Goal: Book appointment/travel/reservation

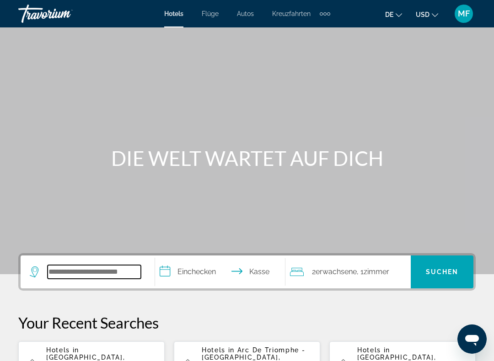
click at [101, 269] on input "Hotelziel suchen" at bounding box center [94, 272] width 93 height 14
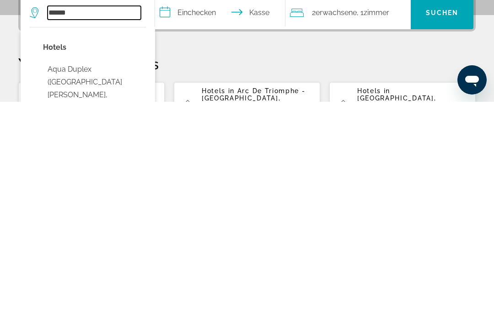
scroll to position [46, 0]
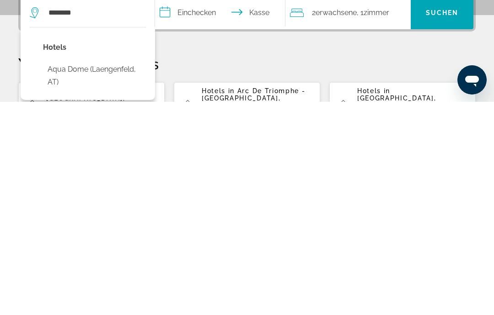
click at [107, 274] on button "Aqua Dome (Laengenfeld, AT)" at bounding box center [94, 289] width 103 height 30
type input "**********"
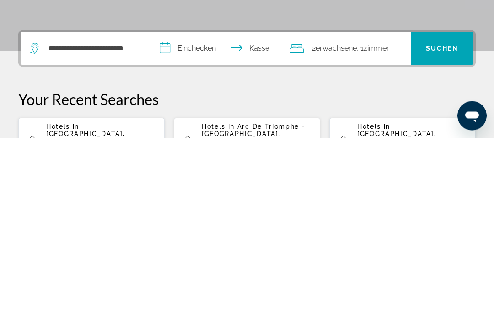
click at [194, 210] on input "**********" at bounding box center [221, 228] width 133 height 36
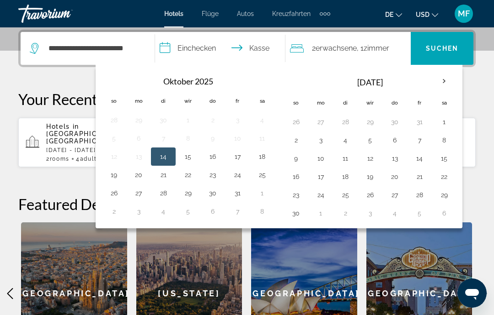
click at [240, 193] on button "31" at bounding box center [237, 193] width 15 height 13
click at [299, 139] on button "2" at bounding box center [295, 140] width 15 height 13
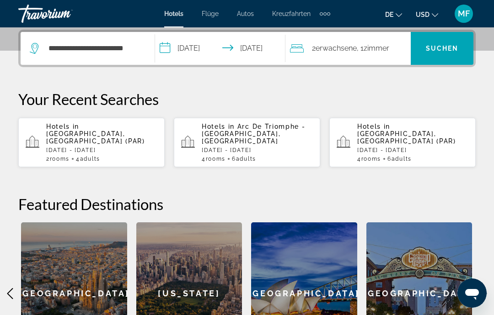
type input "**********"
click at [445, 50] on font "Suchen" at bounding box center [442, 48] width 33 height 7
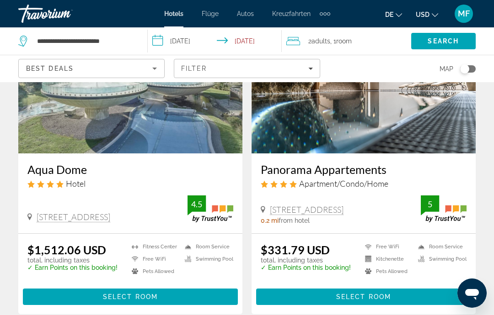
scroll to position [106, 0]
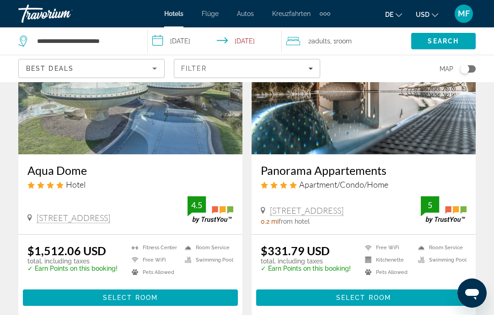
click at [191, 296] on span "Hauptinhalt" at bounding box center [130, 298] width 215 height 22
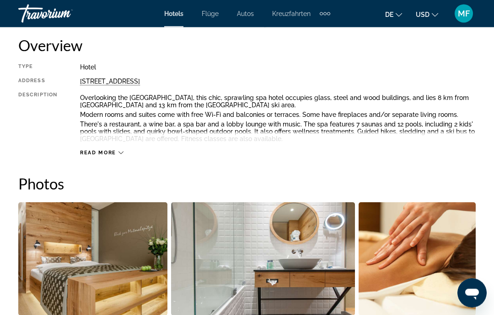
scroll to position [442, 0]
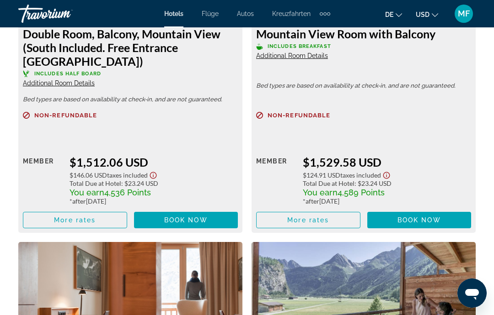
scroll to position [1545, 0]
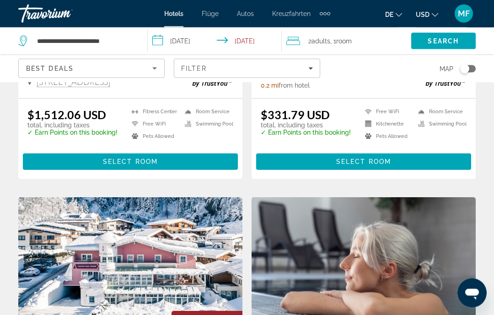
scroll to position [242, 0]
click at [367, 157] on span "Hauptinhalt" at bounding box center [363, 162] width 215 height 22
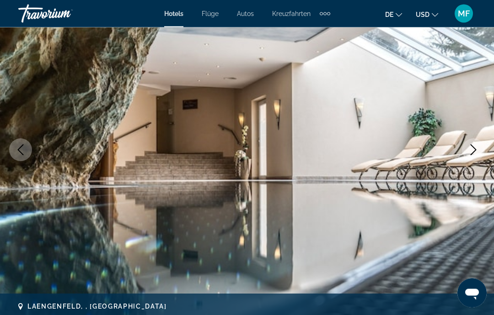
scroll to position [95, 0]
click at [468, 146] on icon "Next image" at bounding box center [473, 149] width 11 height 11
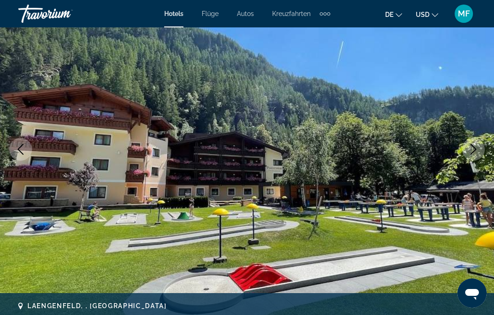
click at [474, 152] on icon "Next image" at bounding box center [473, 149] width 11 height 11
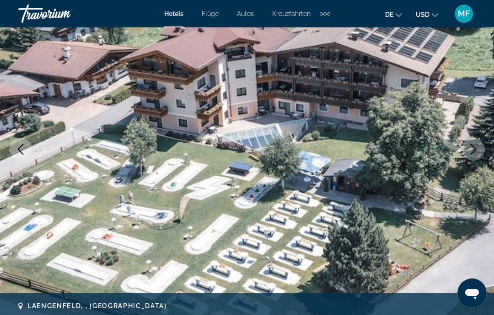
click at [474, 152] on icon "Next image" at bounding box center [473, 149] width 11 height 11
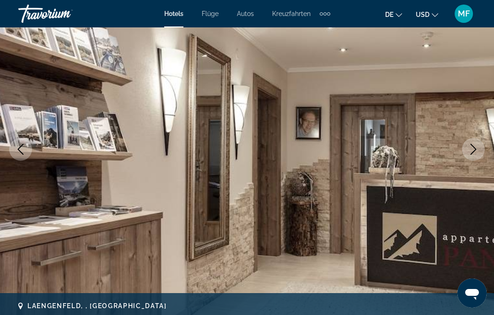
click at [475, 156] on button "Next image" at bounding box center [473, 149] width 23 height 23
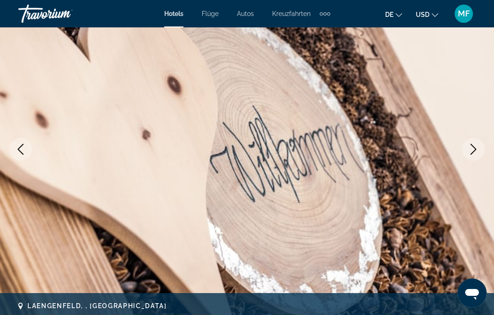
click at [475, 159] on button "Next image" at bounding box center [473, 149] width 23 height 23
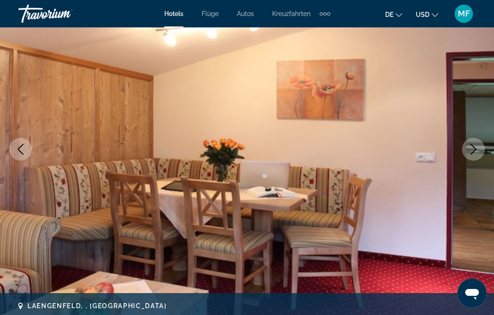
click at [476, 155] on button "Next image" at bounding box center [473, 149] width 23 height 23
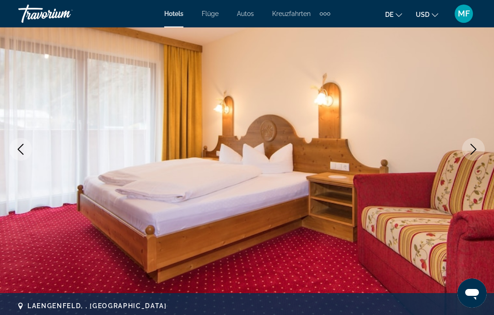
click at [473, 150] on icon "Next image" at bounding box center [473, 149] width 11 height 11
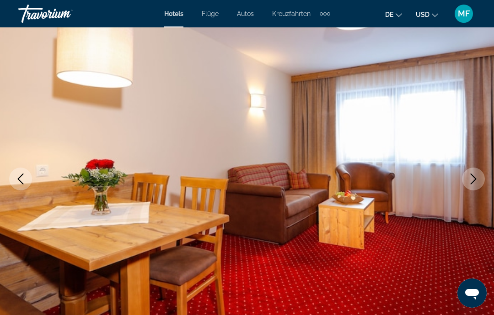
scroll to position [0, 0]
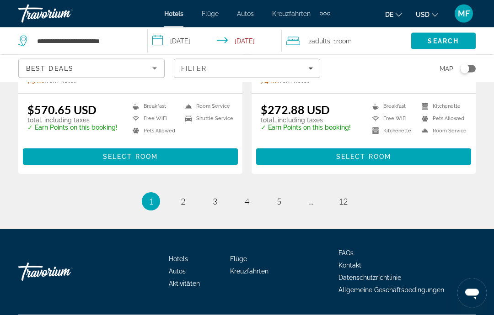
scroll to position [1901, 0]
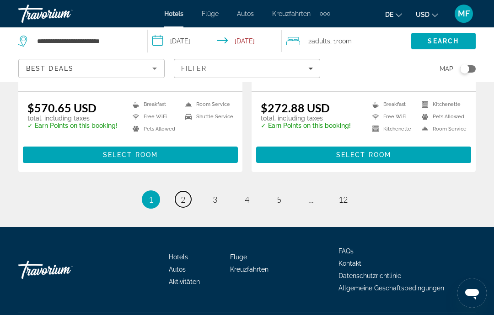
click at [183, 205] on span "2" at bounding box center [183, 200] width 5 height 10
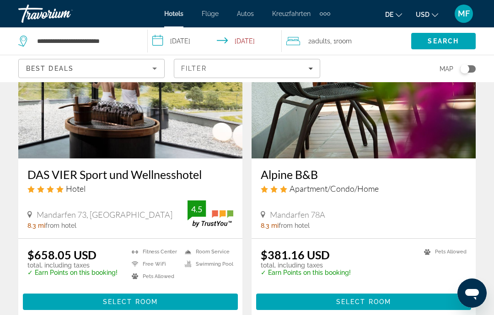
scroll to position [426, 0]
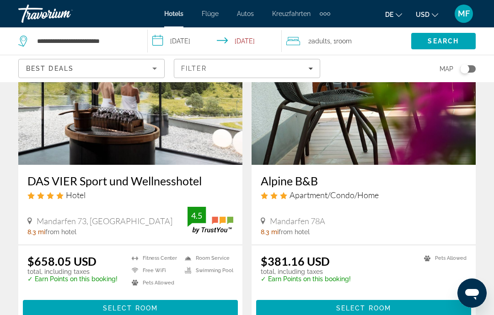
click at [214, 66] on div "Filter" at bounding box center [247, 68] width 132 height 7
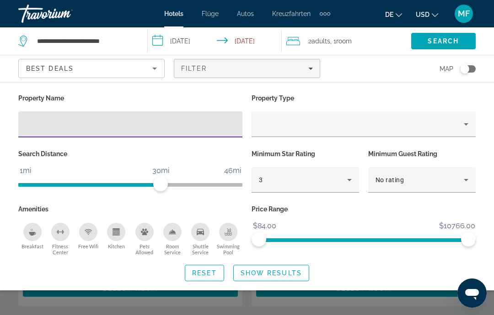
scroll to position [119, 0]
click at [145, 67] on div "Best Deals" at bounding box center [89, 68] width 126 height 11
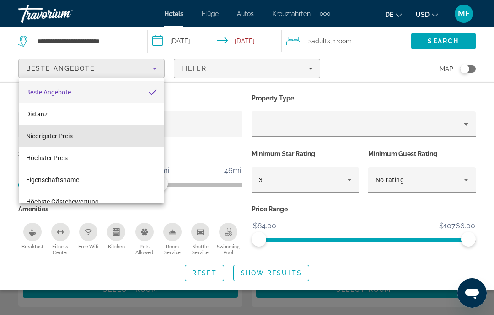
click at [120, 136] on mat-option "Niedrigster Preis" at bounding box center [91, 136] width 145 height 22
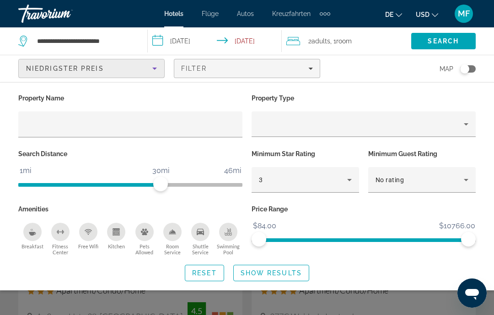
click at [284, 270] on span "Show Results" at bounding box center [270, 273] width 61 height 7
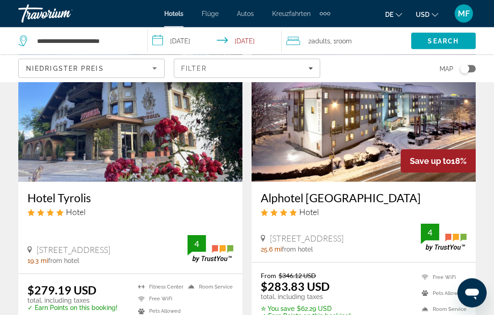
scroll to position [405, 0]
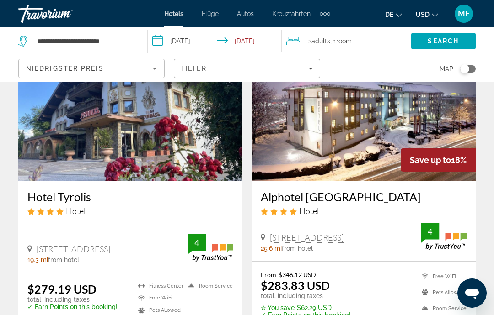
click at [171, 155] on img "Hauptinhalt" at bounding box center [130, 108] width 224 height 146
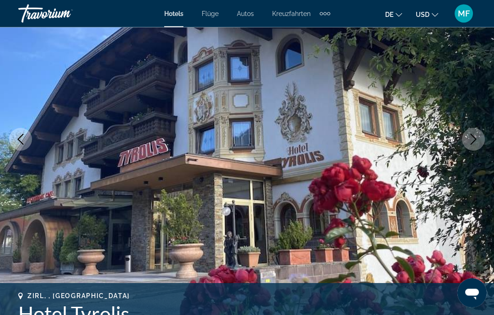
scroll to position [105, 0]
click at [472, 139] on icon "Next image" at bounding box center [473, 139] width 11 height 11
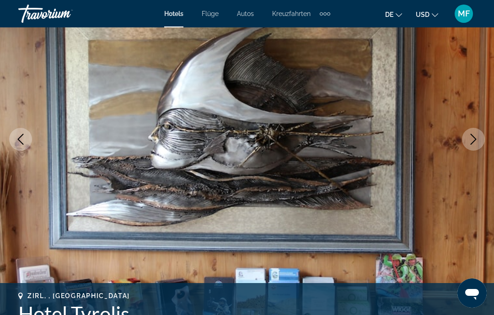
click at [471, 142] on icon "Next image" at bounding box center [473, 139] width 11 height 11
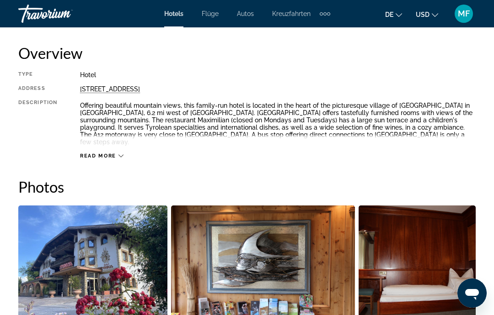
scroll to position [446, 0]
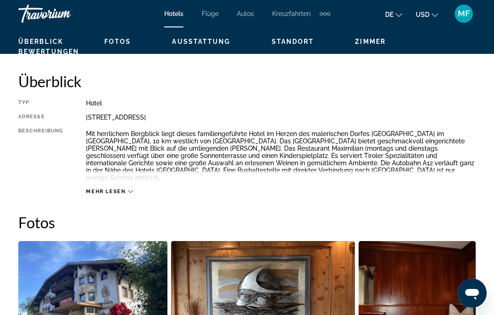
scroll to position [433, 0]
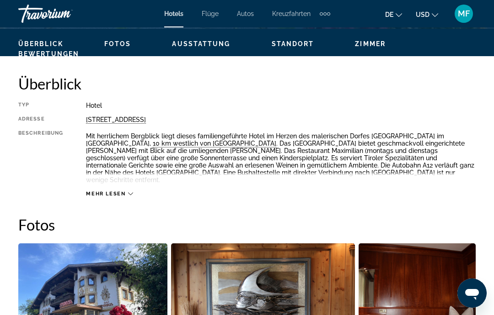
click at [110, 191] on font "Mehr lesen" at bounding box center [106, 194] width 40 height 6
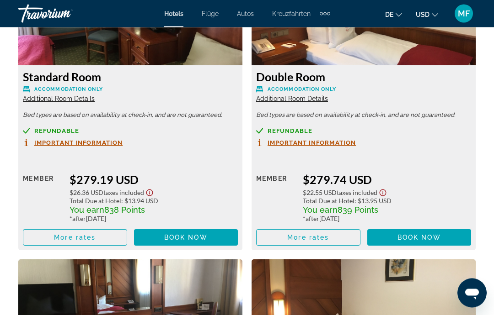
scroll to position [1490, 0]
click at [90, 234] on span "More rates" at bounding box center [75, 237] width 42 height 7
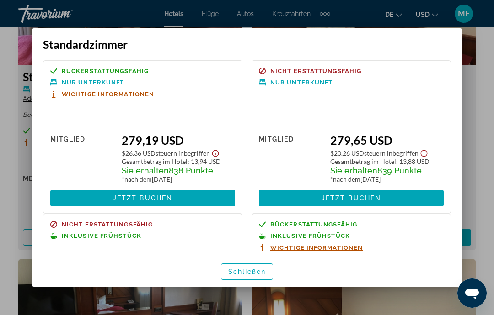
scroll to position [0, 0]
click at [475, 73] on div at bounding box center [247, 157] width 494 height 315
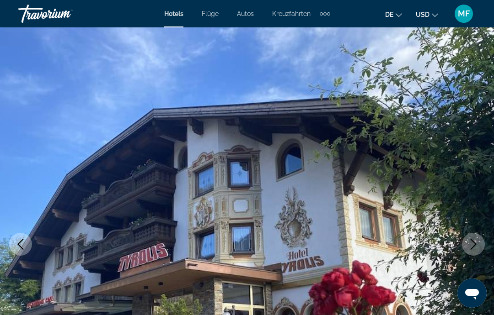
scroll to position [1490, 0]
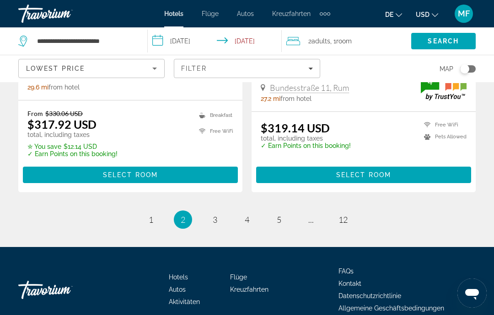
scroll to position [1908, 0]
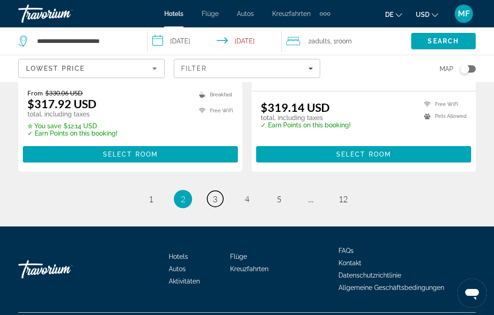
click at [218, 207] on link "page 3" at bounding box center [215, 199] width 16 height 16
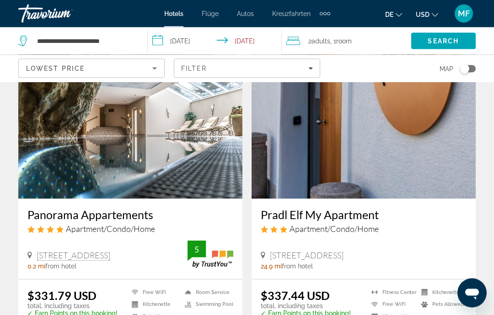
scroll to position [740, 0]
click at [154, 72] on icon "Sort by" at bounding box center [154, 68] width 11 height 11
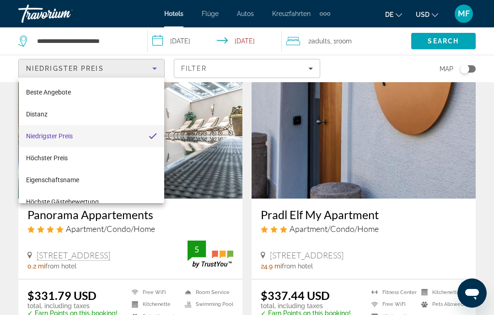
scroll to position [0, 0]
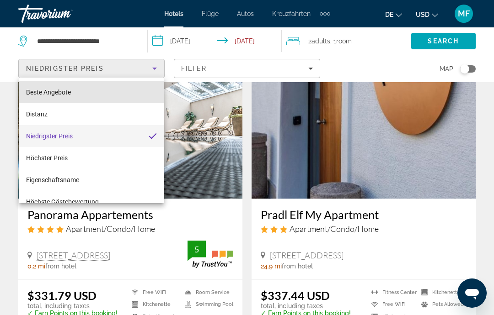
click at [117, 88] on mat-option "Beste Angebote" at bounding box center [91, 92] width 145 height 22
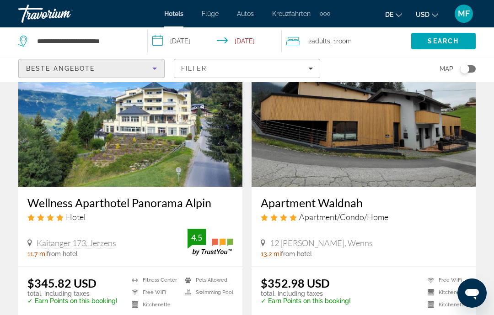
scroll to position [393, 0]
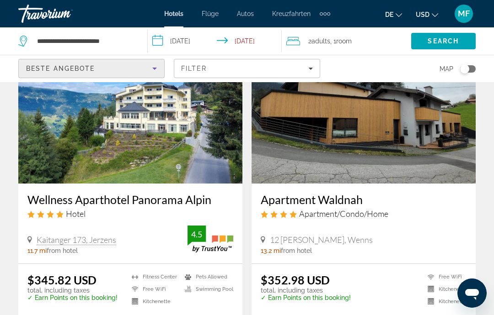
click at [174, 135] on img "Hauptinhalt" at bounding box center [130, 110] width 224 height 146
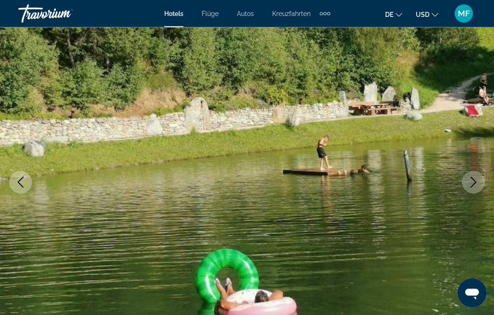
scroll to position [64, 0]
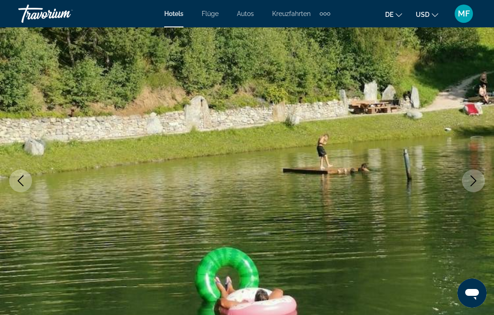
click at [478, 177] on icon "Next image" at bounding box center [473, 181] width 11 height 11
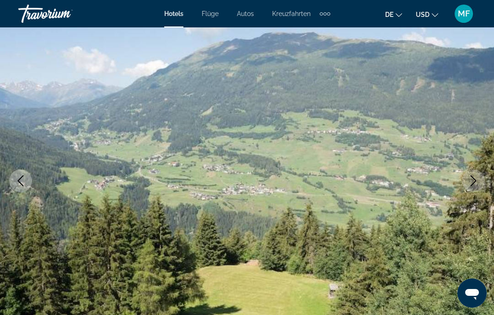
click at [475, 178] on icon "Next image" at bounding box center [473, 181] width 11 height 11
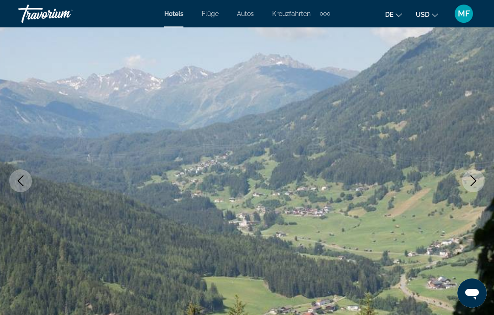
click at [475, 178] on icon "Next image" at bounding box center [473, 181] width 11 height 11
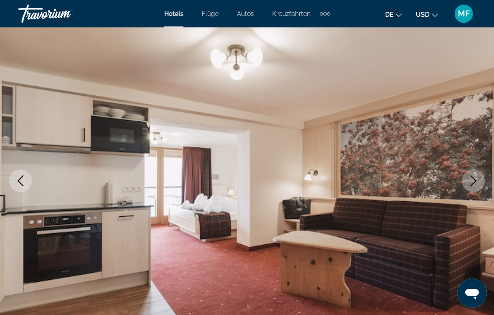
click at [477, 174] on button "Next image" at bounding box center [473, 181] width 23 height 23
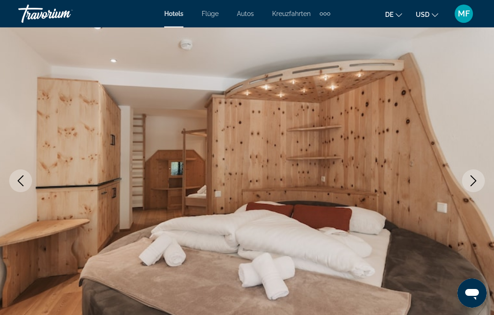
click at [476, 180] on icon "Next image" at bounding box center [473, 181] width 11 height 11
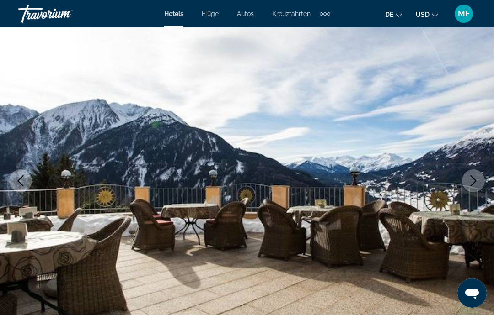
click at [476, 181] on icon "Next image" at bounding box center [473, 181] width 11 height 11
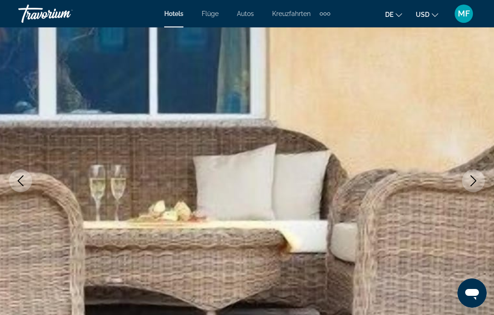
click at [476, 181] on icon "Next image" at bounding box center [473, 181] width 11 height 11
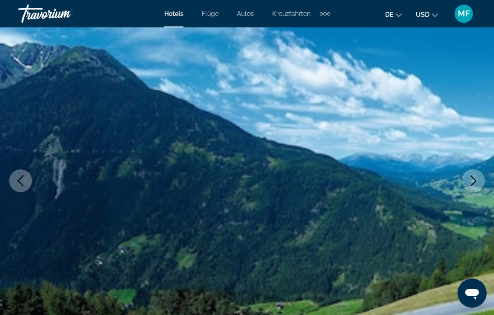
click at [475, 182] on icon "Next image" at bounding box center [473, 181] width 11 height 11
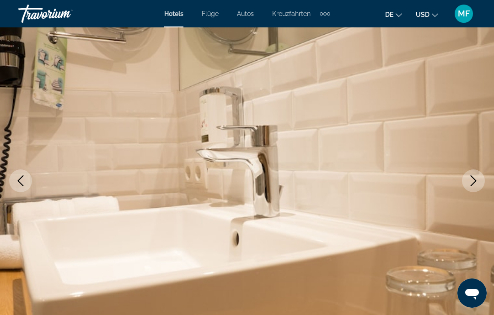
click at [476, 183] on icon "Next image" at bounding box center [473, 181] width 11 height 11
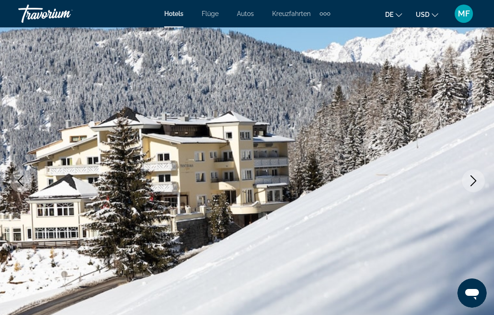
click at [475, 181] on icon "Next image" at bounding box center [473, 181] width 6 height 11
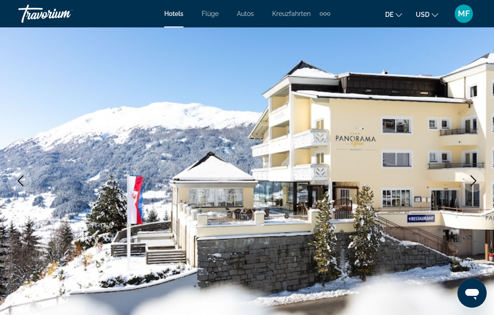
click at [476, 183] on icon "Next image" at bounding box center [473, 181] width 11 height 11
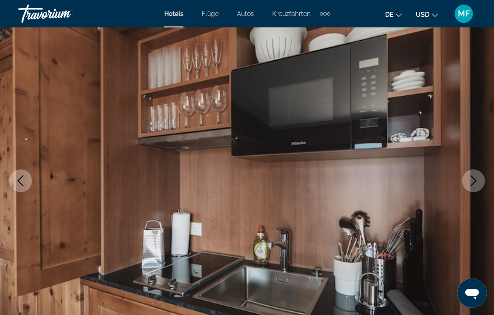
click at [473, 181] on icon "Next image" at bounding box center [473, 181] width 11 height 11
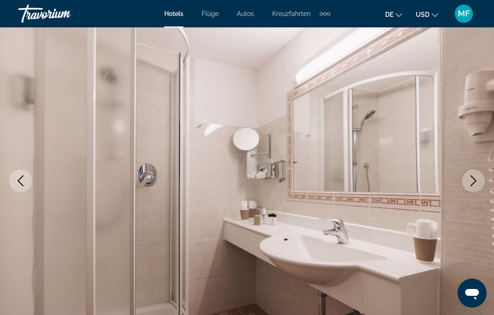
click at [474, 179] on icon "Next image" at bounding box center [473, 181] width 6 height 11
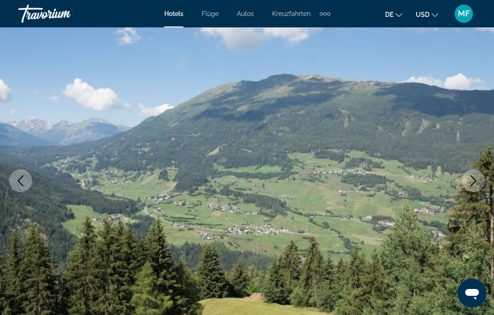
click at [472, 181] on icon "Next image" at bounding box center [473, 181] width 11 height 11
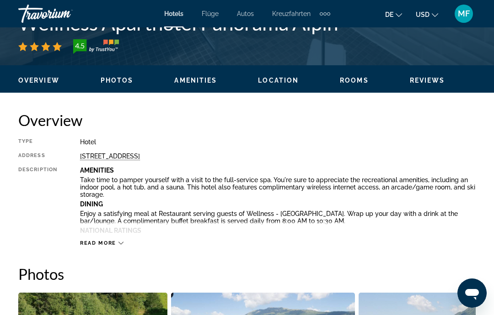
scroll to position [397, 0]
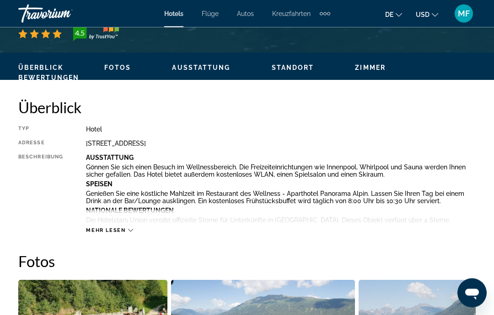
scroll to position [467, 0]
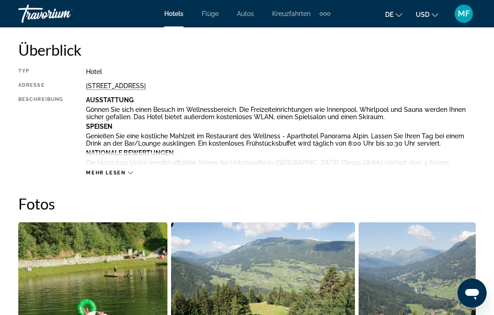
click at [116, 171] on font "Mehr lesen" at bounding box center [106, 173] width 40 height 6
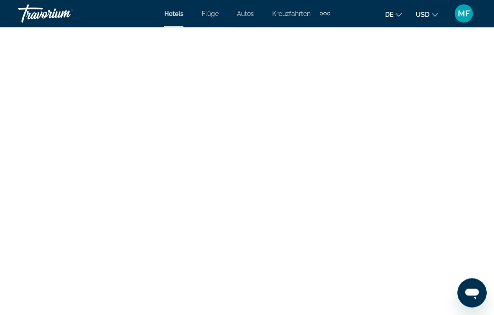
scroll to position [3676, 0]
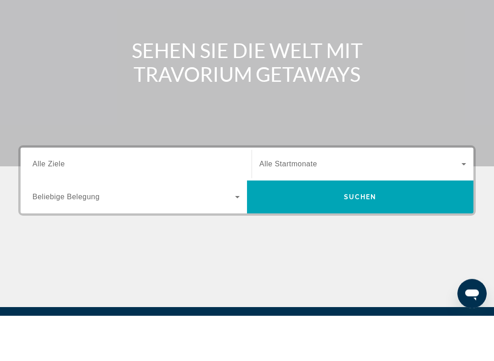
click at [168, 205] on input "Ziel Alle Ziele" at bounding box center [135, 210] width 207 height 11
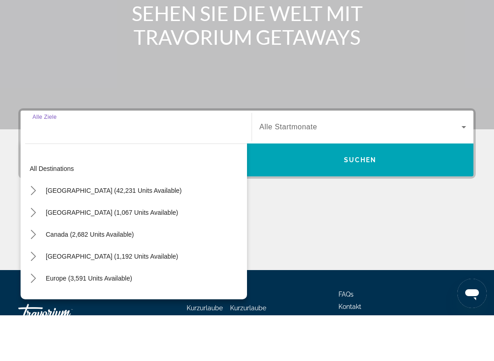
scroll to position [166, 0]
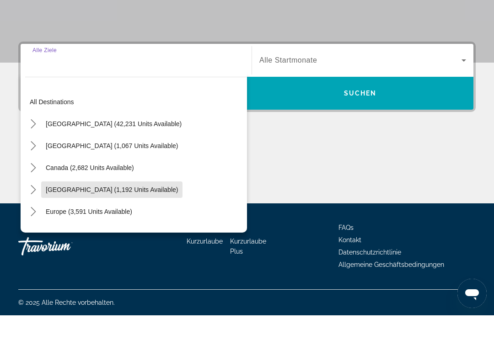
click at [168, 232] on span "[GEOGRAPHIC_DATA] (1,192 units available)" at bounding box center [112, 235] width 132 height 7
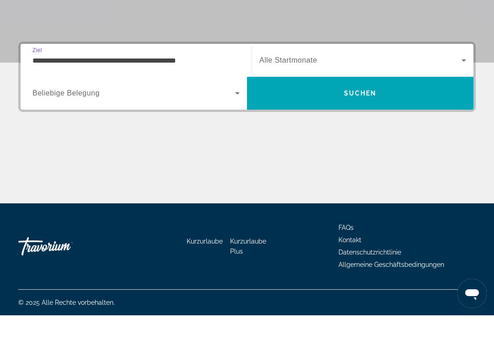
click at [190, 101] on input "**********" at bounding box center [135, 106] width 207 height 11
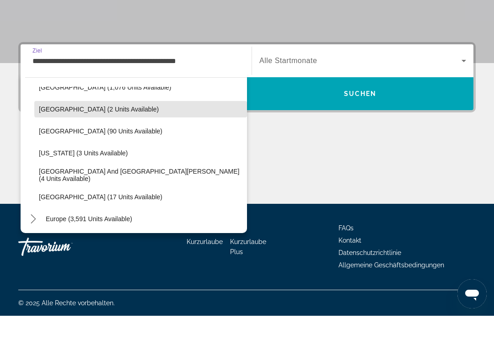
scroll to position [125, 0]
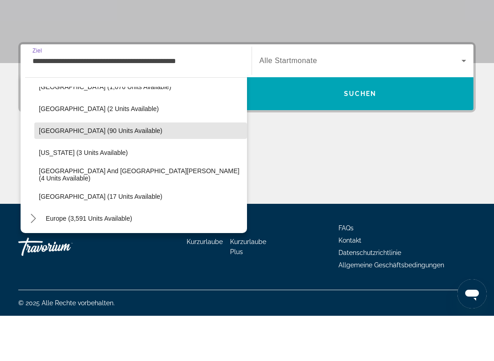
click at [137, 172] on span "[GEOGRAPHIC_DATA] (90 units available)" at bounding box center [100, 175] width 123 height 7
type input "**********"
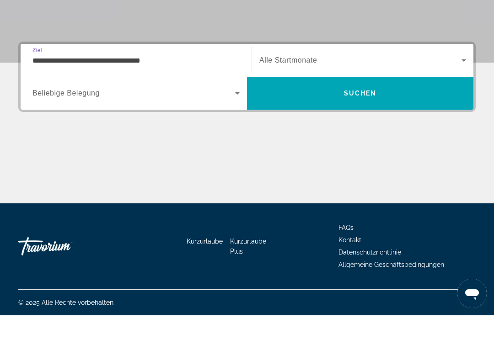
click at [302, 128] on span "Suchen" at bounding box center [360, 139] width 226 height 22
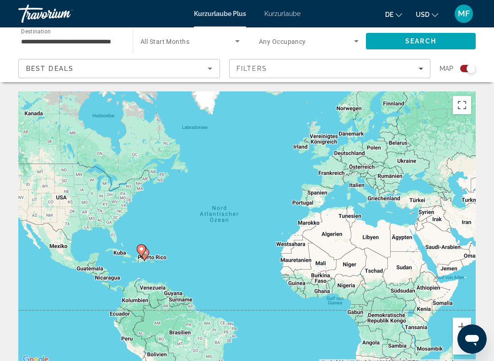
click at [468, 70] on div "Search widget" at bounding box center [470, 68] width 9 height 9
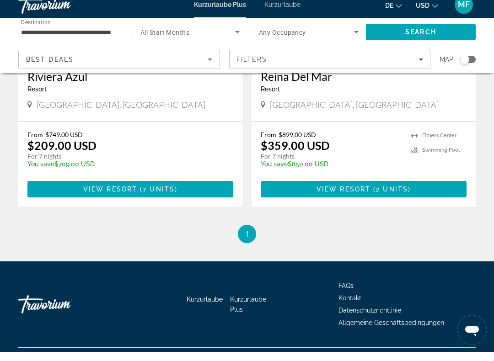
scroll to position [523, 0]
